Goal: Task Accomplishment & Management: Manage account settings

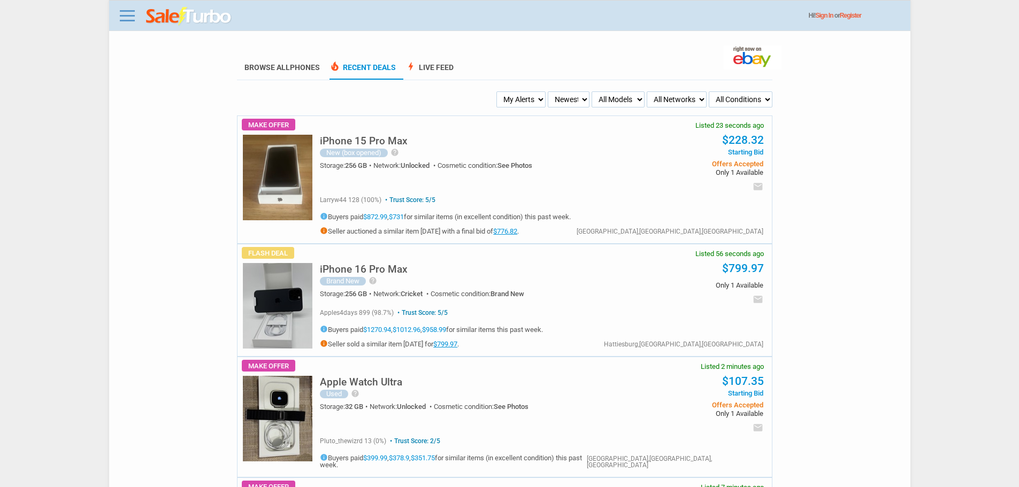
click at [572, 98] on select "Newest Oldest Sold Fastest Savvy Buyers Price (Low - High) Price (High - Low)" at bounding box center [569, 99] width 42 height 16
click at [568, 98] on select "Newest Oldest Sold Fastest Savvy Buyers Price (Low - High) Price (High - Low)" at bounding box center [569, 99] width 42 height 16
click at [548, 99] on select "Newest Oldest Sold Fastest Savvy Buyers Price (Low - High) Price (High - Low)" at bounding box center [569, 99] width 42 height 16
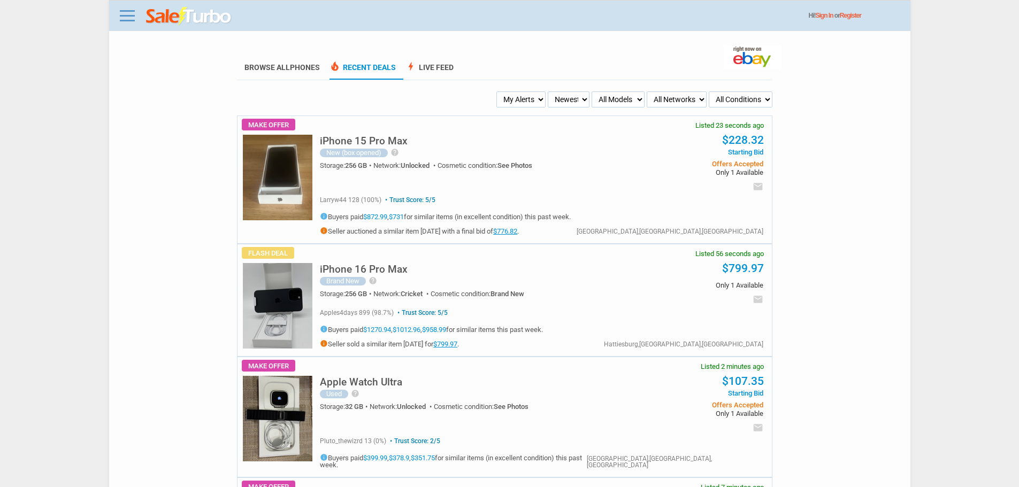
click at [518, 104] on select "My Alerts All Deals BIN Only w/ Offers Only" at bounding box center [520, 99] width 49 height 16
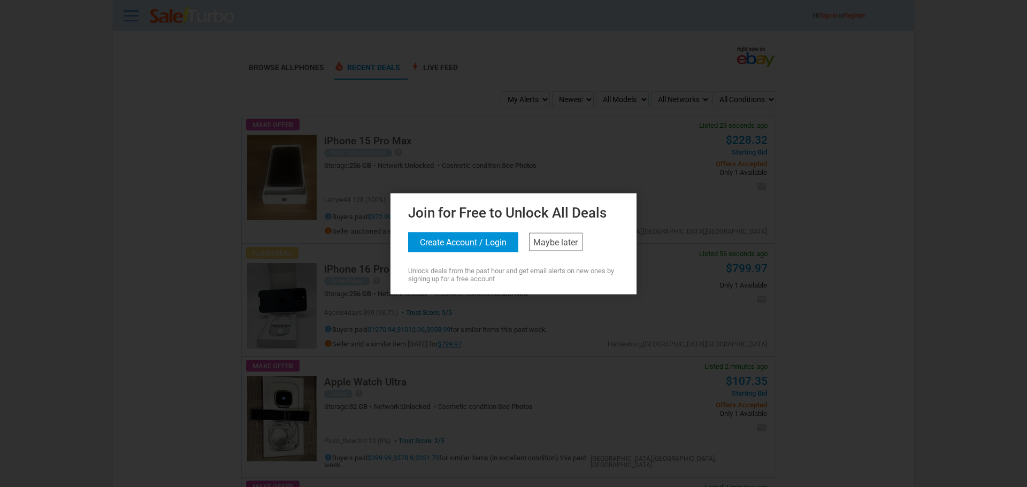
click at [297, 257] on div at bounding box center [513, 243] width 1027 height 487
click at [580, 249] on link "Maybe later" at bounding box center [555, 242] width 53 height 18
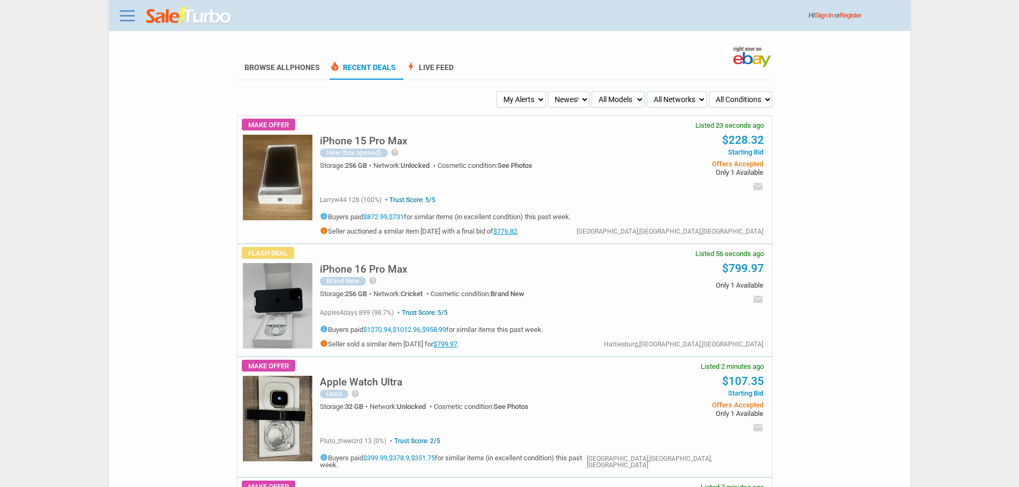
click at [535, 99] on select "My Alerts All Deals BIN Only w/ Offers Only" at bounding box center [520, 99] width 49 height 16
select select "flash_bin"
click at [498, 92] on select "My Alerts All Deals BIN Only w/ Offers Only" at bounding box center [520, 99] width 49 height 16
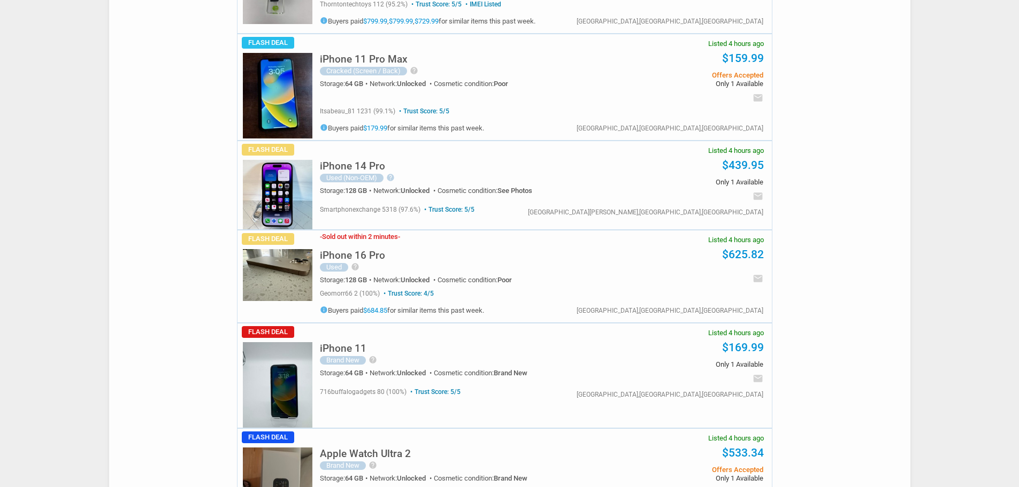
scroll to position [3316, 0]
